Goal: Task Accomplishment & Management: Use online tool/utility

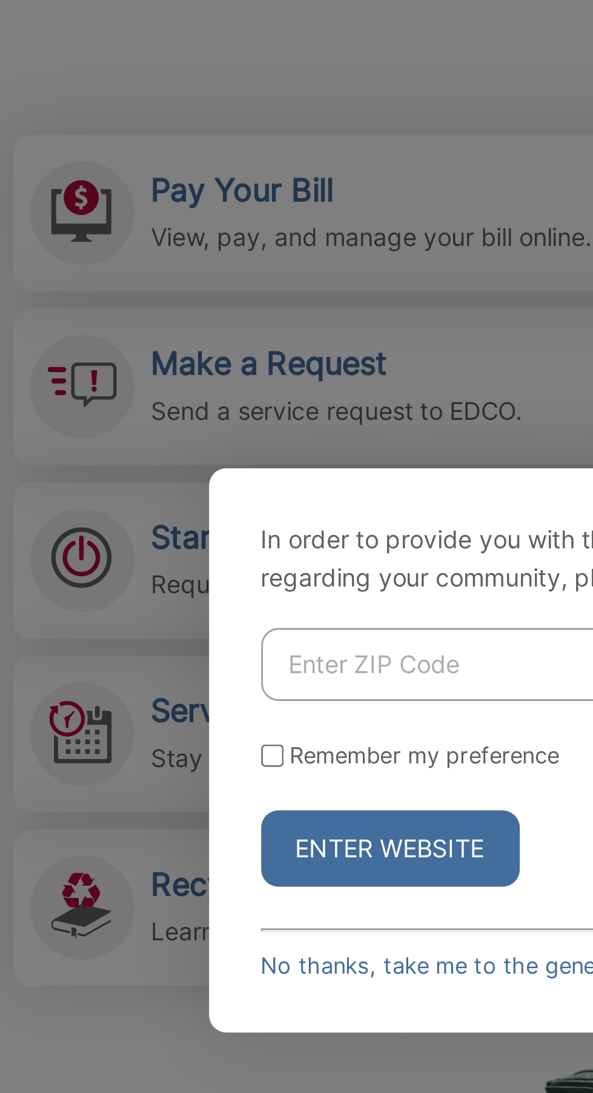
click at [127, 353] on div "In order to provide you with the specific service information regarding your co…" at bounding box center [296, 546] width 593 height 1093
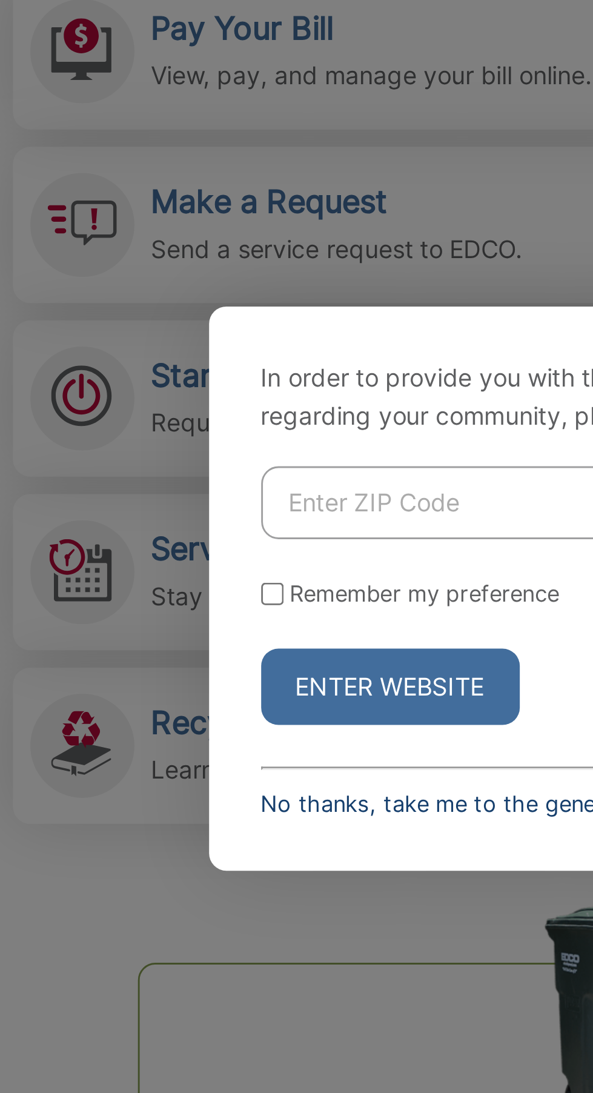
click at [176, 627] on link "No thanks, take me to the general homepage >" at bounding box center [251, 621] width 175 height 9
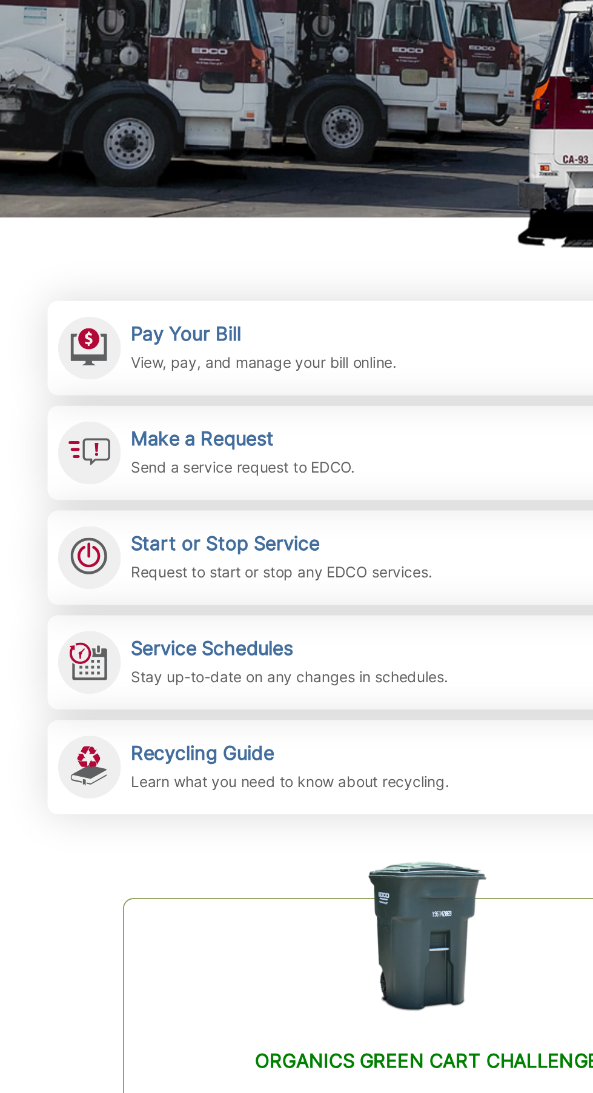
scroll to position [6, 0]
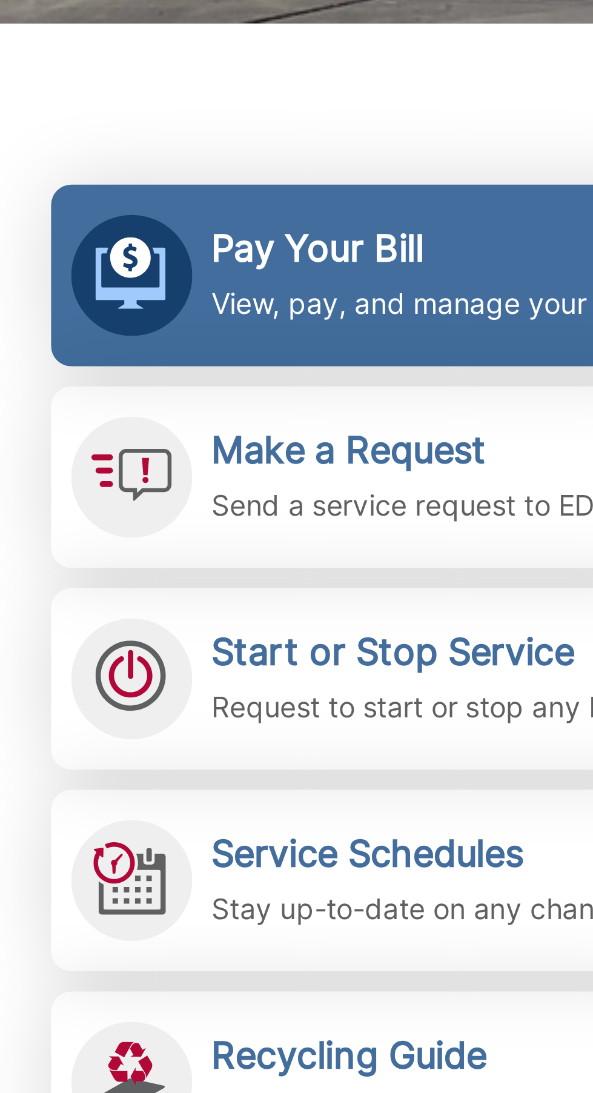
click at [135, 343] on h2 "Pay Your Bill" at bounding box center [202, 345] width 154 height 13
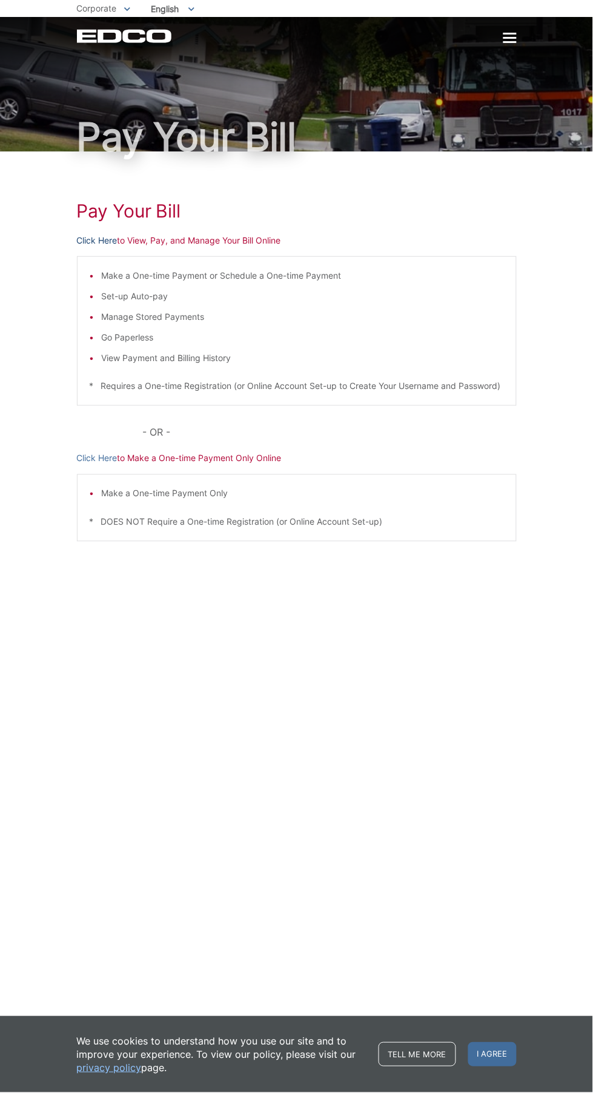
click at [83, 247] on link "Click Here" at bounding box center [97, 240] width 41 height 13
